Goal: Task Accomplishment & Management: Use online tool/utility

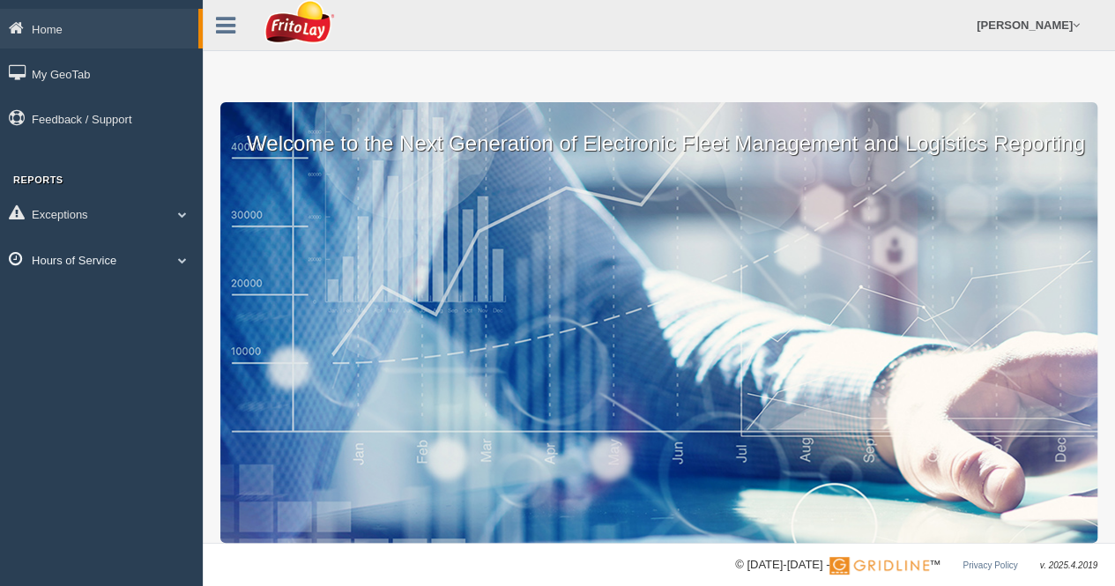
click at [180, 262] on span at bounding box center [182, 260] width 23 height 9
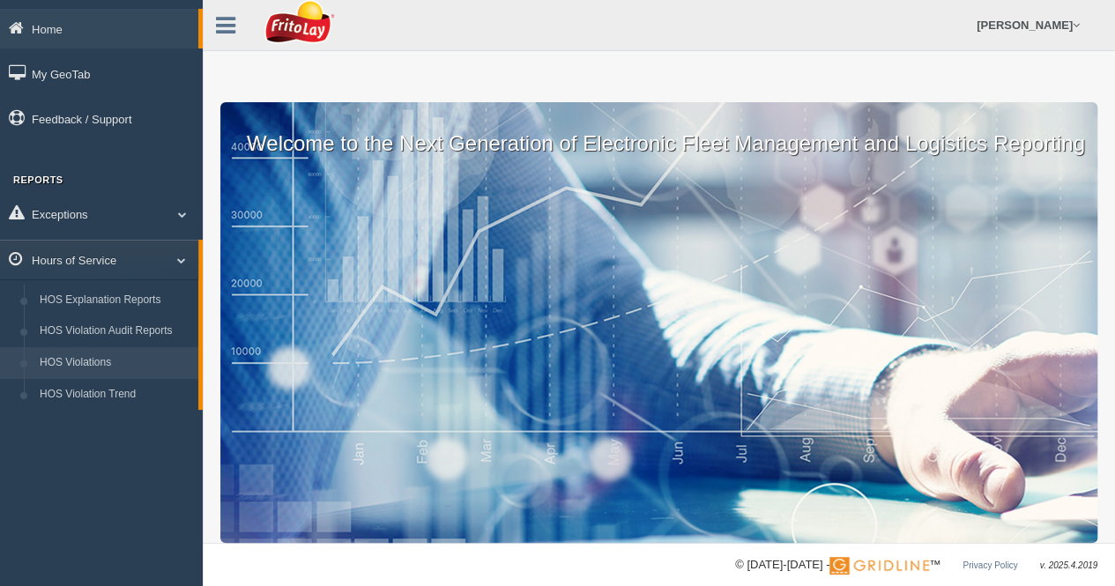
click at [96, 357] on link "HOS Violations" at bounding box center [115, 363] width 167 height 32
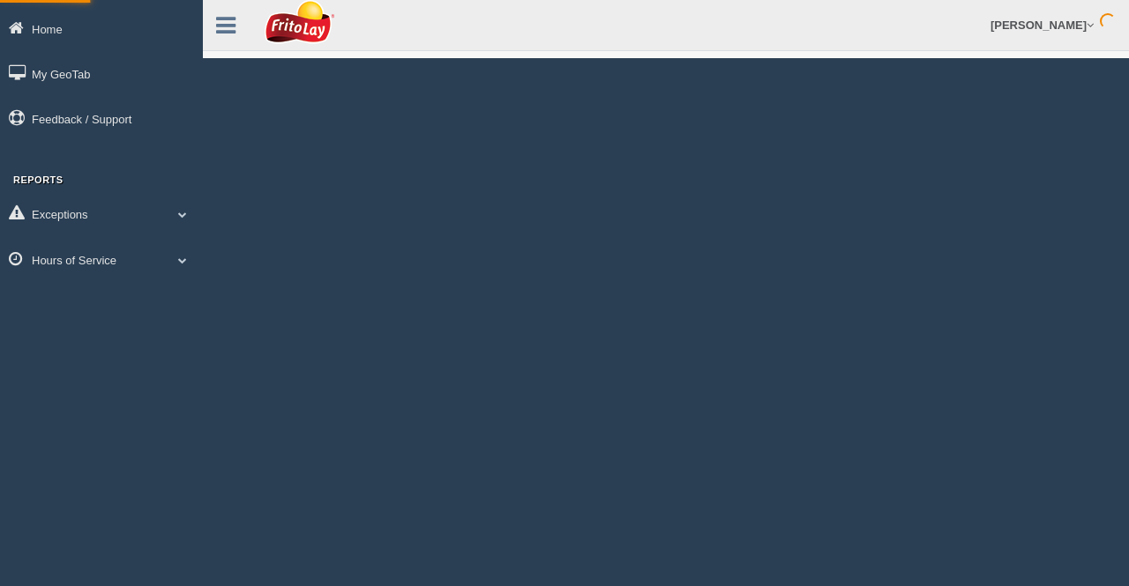
select select
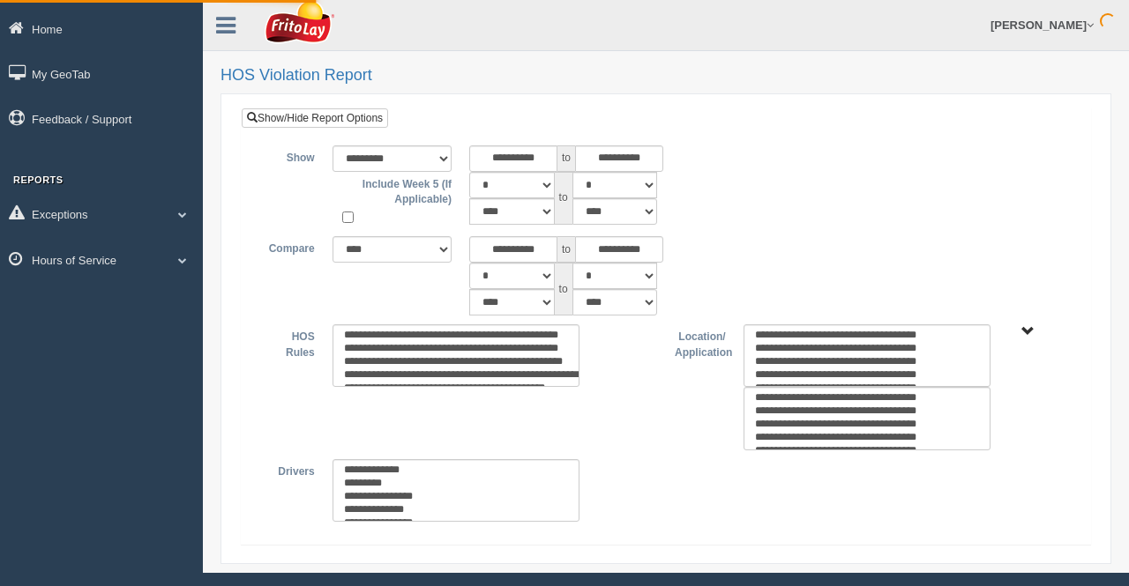
select select
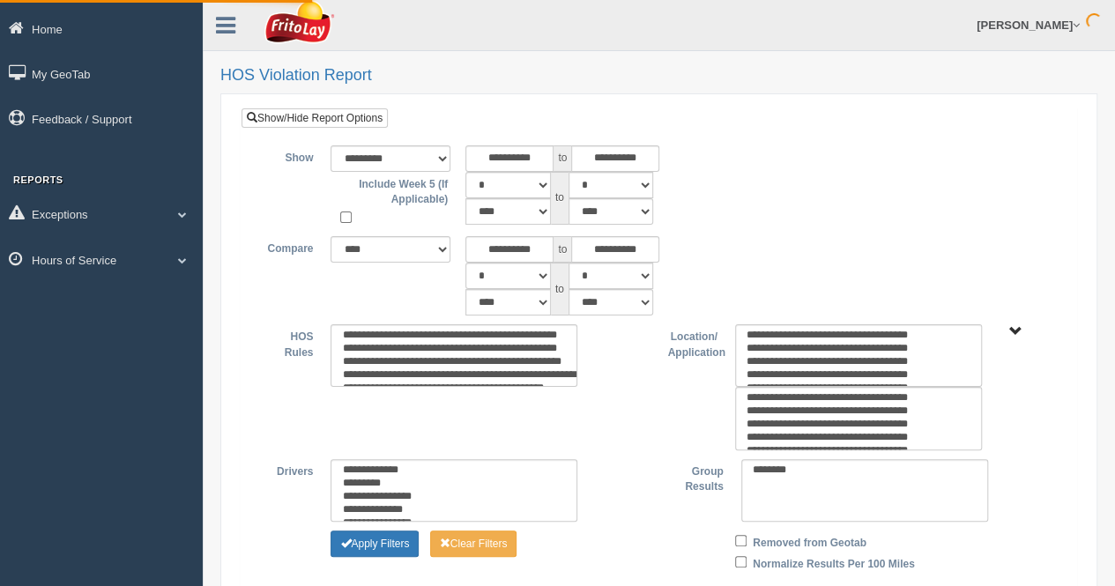
type input "********"
type input "*********"
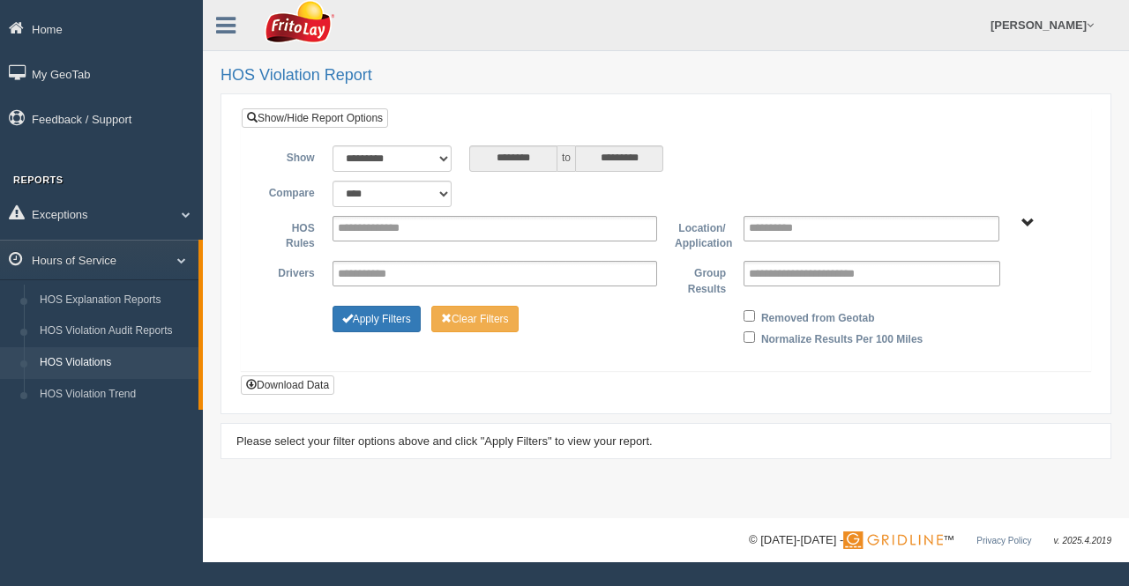
click at [1030, 218] on span "BLUE RIDGE ZONE ZONE-MU01644 CHESAPEAKE BAY ZONE-MU01512 GREATER LOUISVILLE ZON…" at bounding box center [1027, 223] width 13 height 13
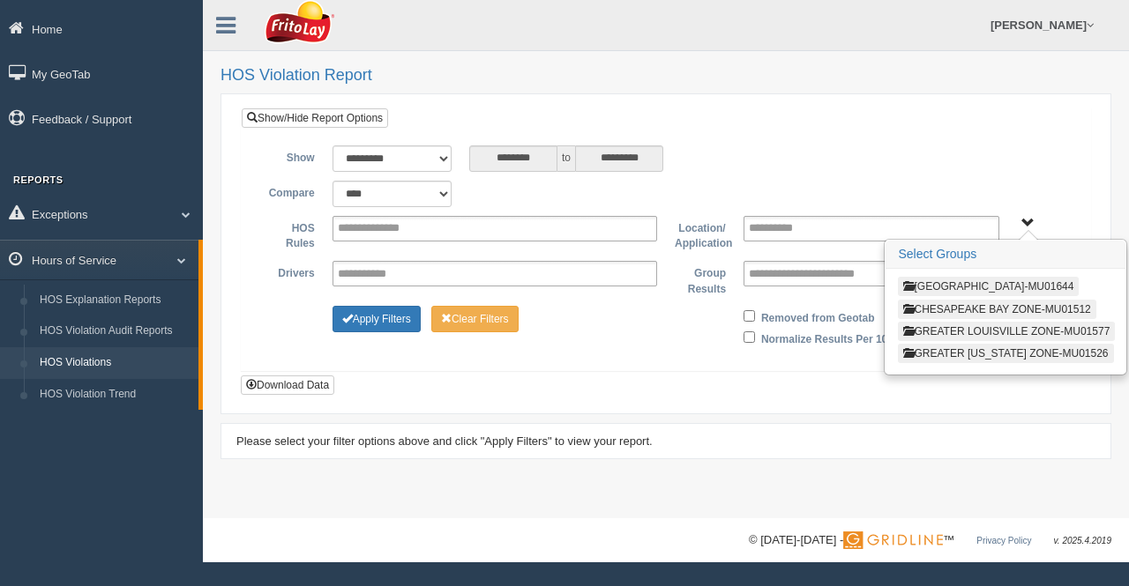
click at [928, 285] on button "BLUE RIDGE ZONE ZONE-MU01644" at bounding box center [988, 286] width 181 height 19
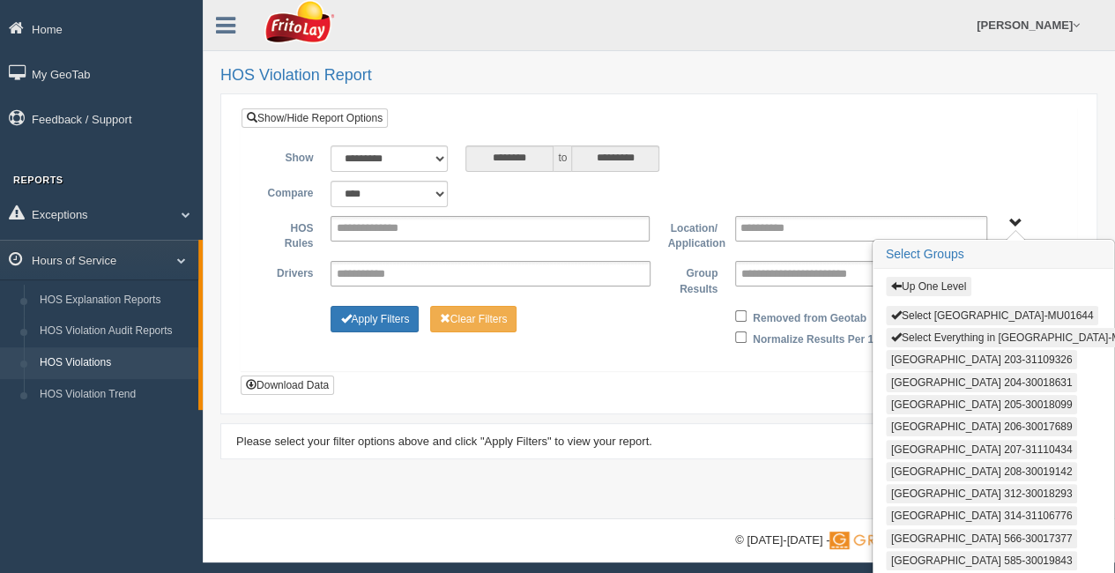
click at [928, 338] on button "Select Everything in BLUE RIDGE ZONE ZONE-MU01644" at bounding box center [1024, 337] width 277 height 19
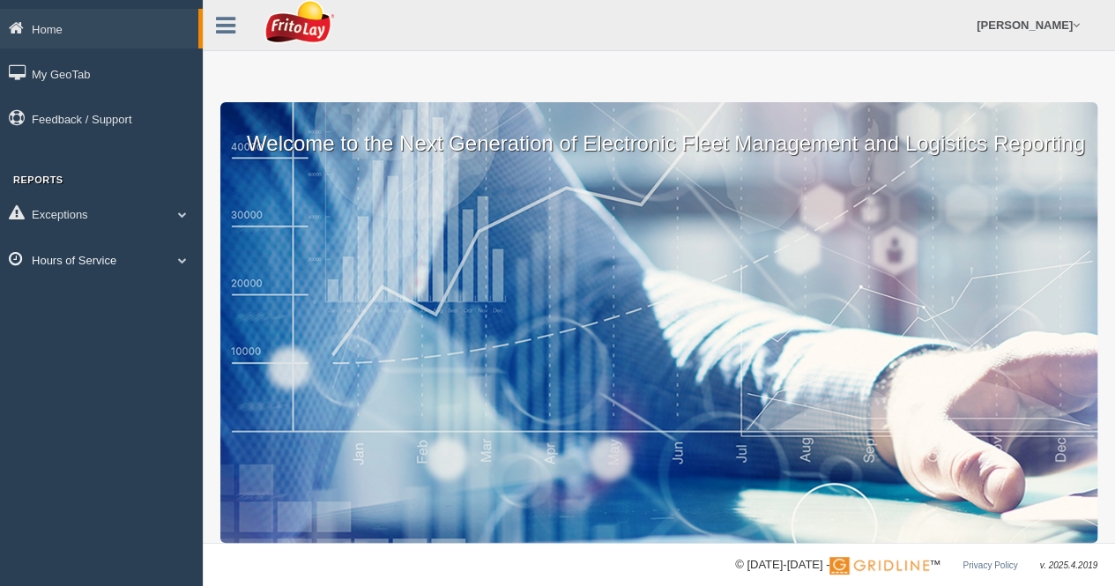
click at [182, 256] on span at bounding box center [182, 260] width 23 height 9
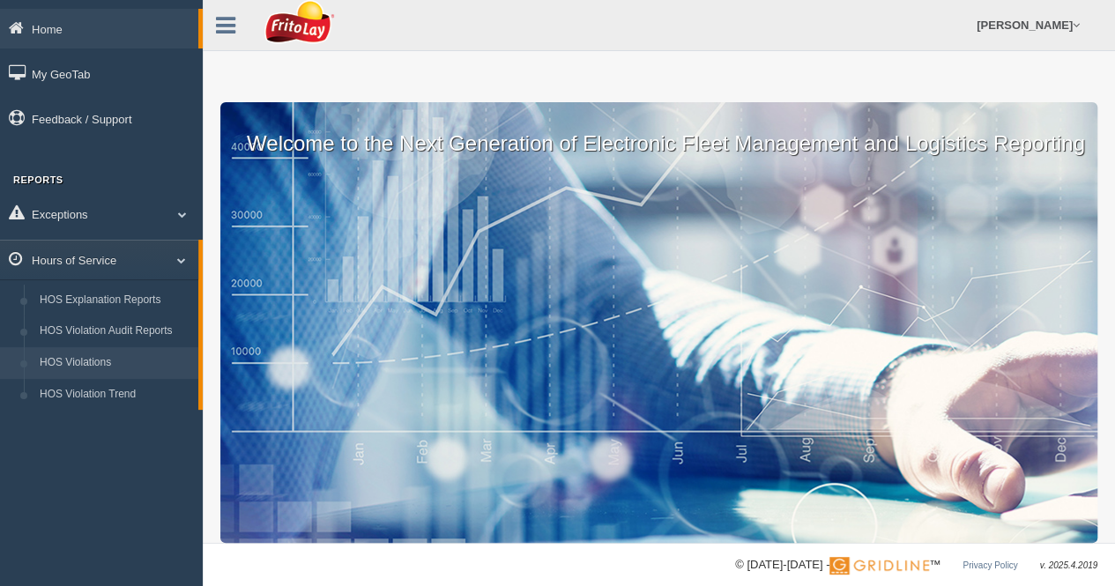
click at [67, 363] on link "HOS Violations" at bounding box center [115, 363] width 167 height 32
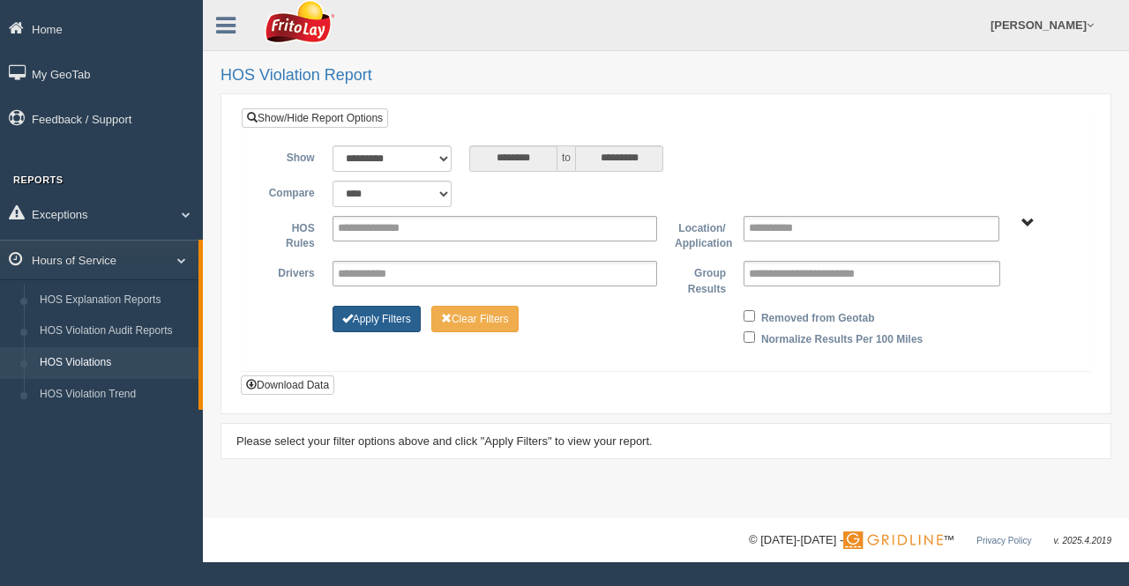
click at [379, 317] on button "Apply Filters" at bounding box center [376, 319] width 88 height 26
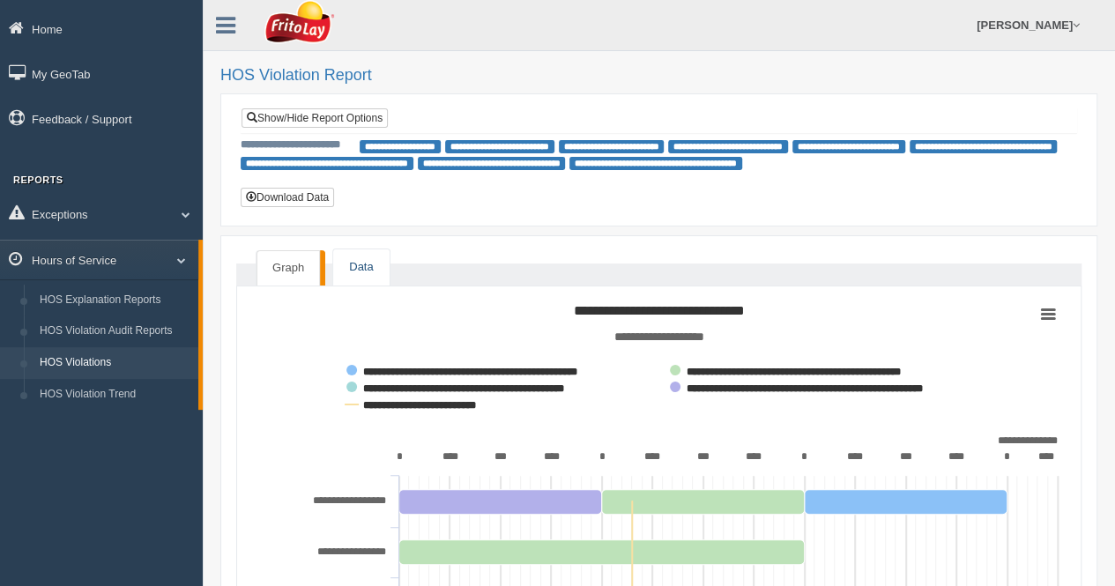
click at [354, 268] on link "Data" at bounding box center [361, 268] width 56 height 36
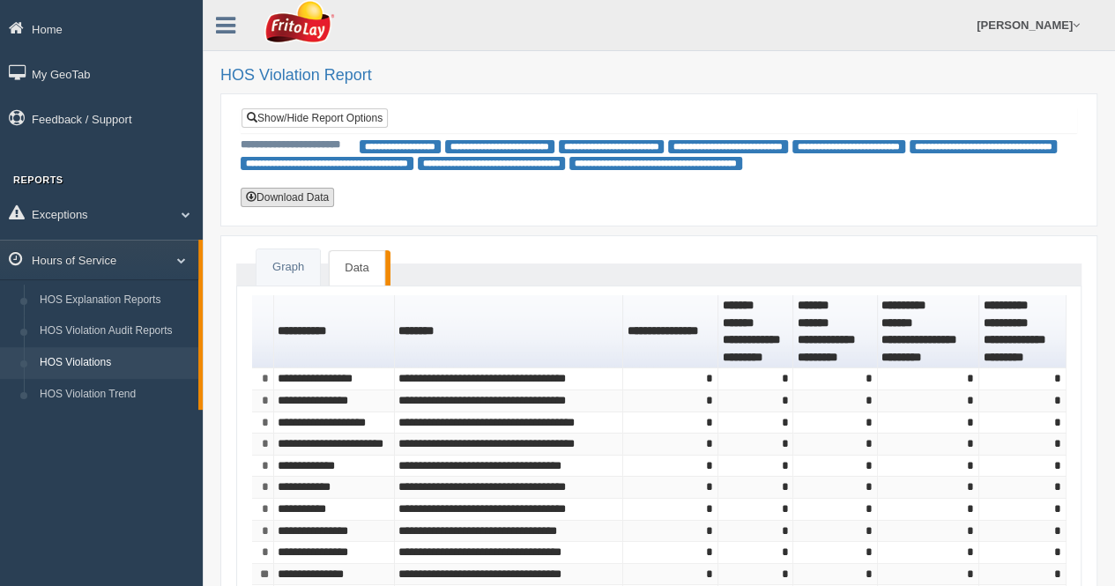
click at [296, 194] on button "Download Data" at bounding box center [287, 197] width 93 height 19
